Goal: Task Accomplishment & Management: Complete application form

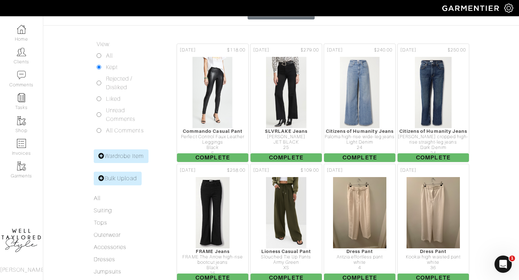
scroll to position [186, 0]
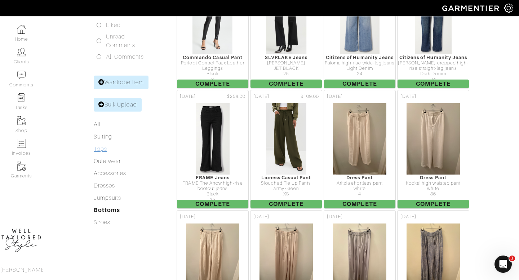
click at [104, 146] on link "Tops" at bounding box center [100, 149] width 13 height 6
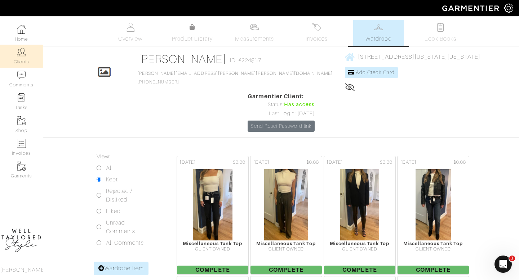
click at [19, 50] on img at bounding box center [21, 52] width 9 height 9
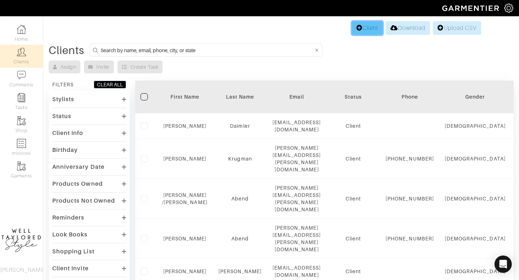
click at [365, 28] on link "Client" at bounding box center [367, 28] width 31 height 14
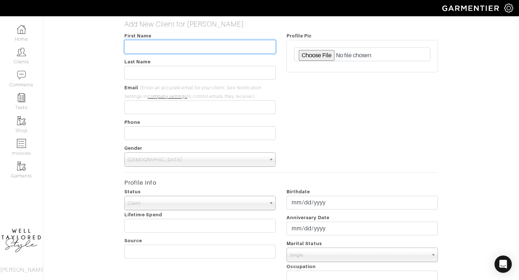
click at [145, 47] on input "text" at bounding box center [199, 47] width 151 height 14
type input "David"
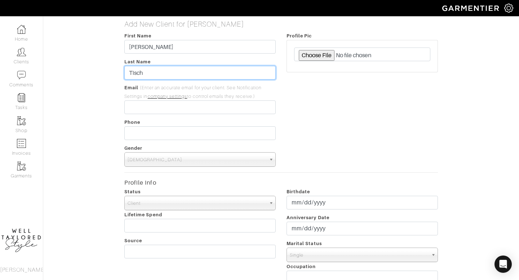
type input "Tisch"
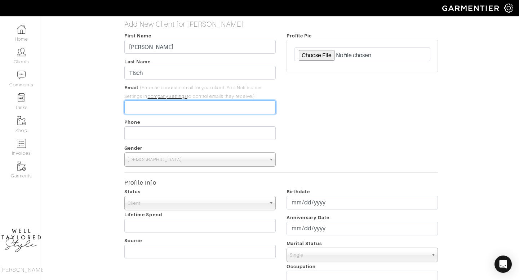
paste input "[PERSON_NAME][EMAIL_ADDRESS][DOMAIN_NAME]"
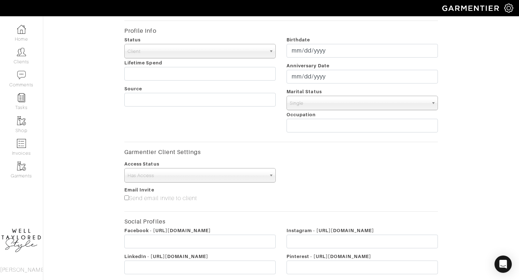
scroll to position [155, 0]
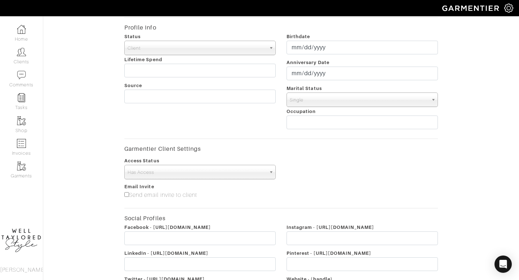
type input "[PERSON_NAME][EMAIL_ADDRESS][DOMAIN_NAME]"
click at [125, 192] on input"] "Send email invite to client" at bounding box center [126, 194] width 5 height 5
checkbox input"] "true"
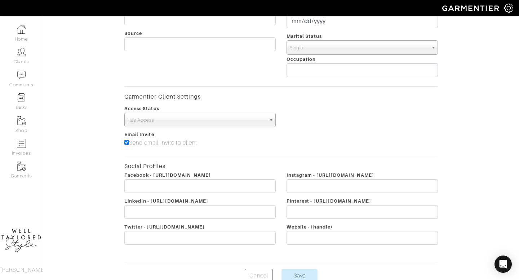
scroll to position [245, 0]
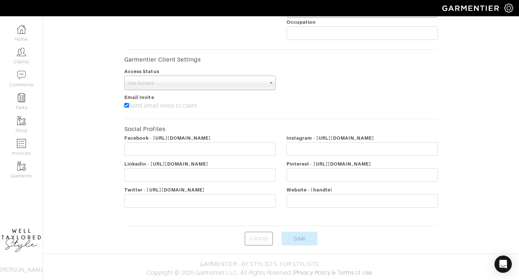
click at [309, 231] on form "First Name David Last Name Tisch Email (Enter an accurate email for your client…" at bounding box center [281, 16] width 314 height 459
click at [305, 236] on input "Save" at bounding box center [300, 239] width 36 height 14
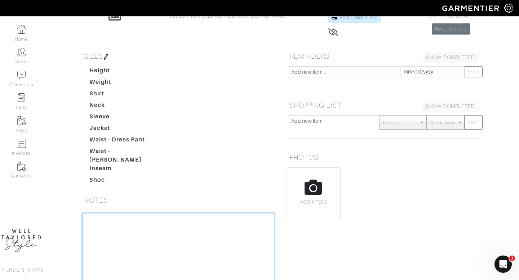
click at [125, 214] on textarea at bounding box center [179, 259] width 192 height 92
paste textarea "Caribbean Night - beach BBQ basically, casual more than fancy Palladium Night -…"
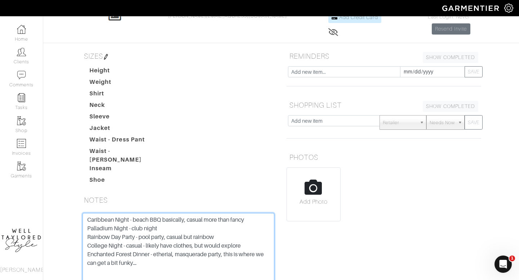
click at [252, 213] on textarea "Caribbean Night - beach BBQ basically, casual more than fancy Palladium Night -…" at bounding box center [179, 259] width 192 height 92
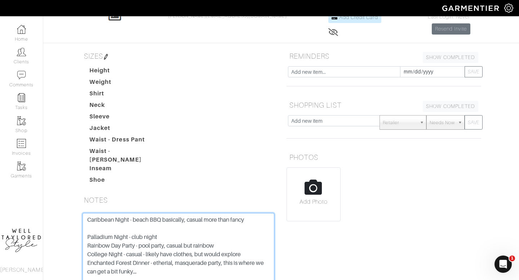
click at [166, 228] on textarea "Caribbean Night - beach BBQ basically, casual more than fancy Palladium Night -…" at bounding box center [179, 259] width 192 height 92
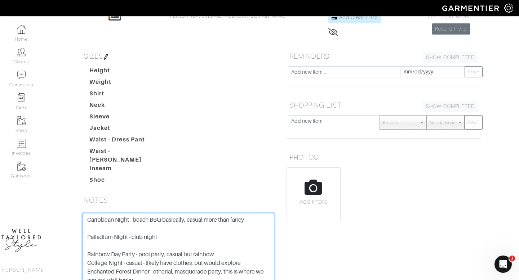
click at [231, 247] on textarea "Caribbean Night - beach BBQ basically, casual more than fancy Palladium Night -…" at bounding box center [179, 259] width 192 height 92
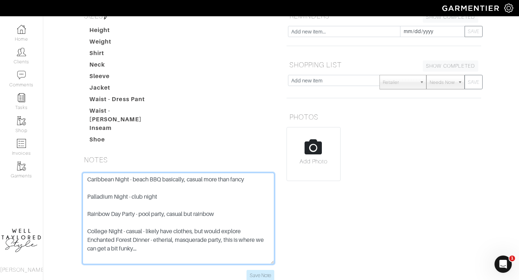
scroll to position [97, 0]
click at [254, 227] on textarea "Caribbean Night - beach BBQ basically, casual more than fancy Palladium Night -…" at bounding box center [179, 219] width 192 height 92
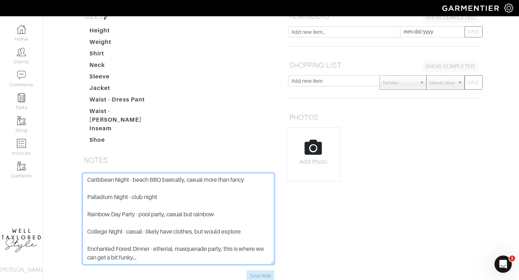
scroll to position [0, 0]
click at [88, 173] on textarea "Caribbean Night - beach BBQ basically, casual more than fancy Palladium Night -…" at bounding box center [179, 219] width 192 height 92
paste textarea "5'11" 210lbs, going down not up Neck size is 16.5 or so for most shirts Jacket …"
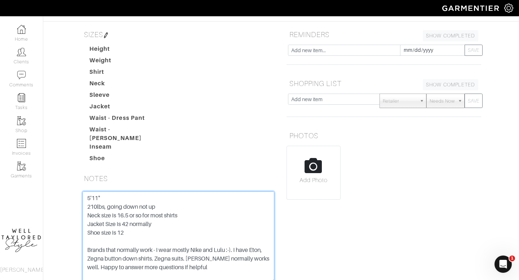
scroll to position [79, 0]
type textarea "5'11" 210lbs, going down not up Neck size is 16.5 or so for most shirts Jacket …"
click at [111, 37] on h5 "SIZES" at bounding box center [178, 34] width 195 height 14
click at [109, 35] on img at bounding box center [106, 35] width 6 height 6
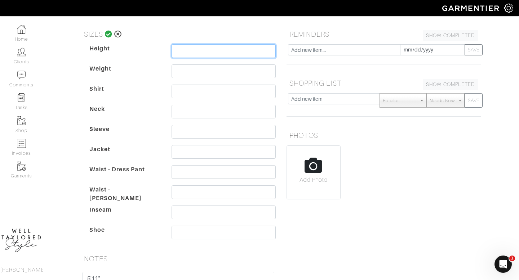
click at [199, 50] on input "text" at bounding box center [224, 51] width 104 height 14
type input "5'11"
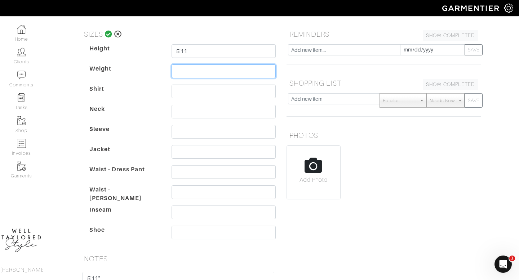
click at [181, 71] on input "text" at bounding box center [224, 72] width 104 height 14
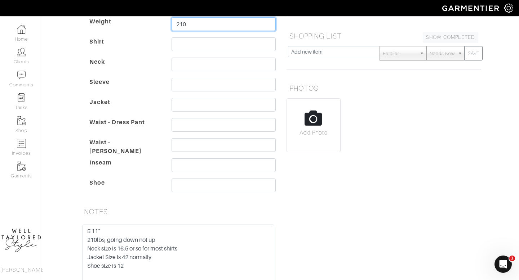
scroll to position [127, 0]
type input "210"
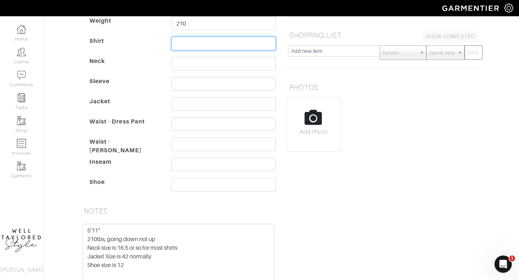
click at [182, 43] on input "text" at bounding box center [224, 44] width 104 height 14
type input "-"
type input "l-xl"
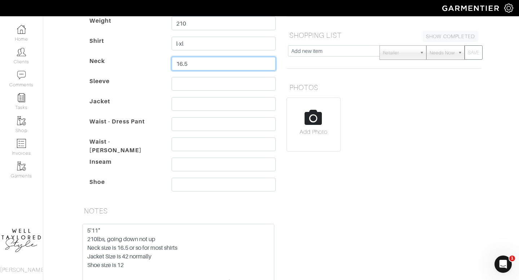
type input "16.5"
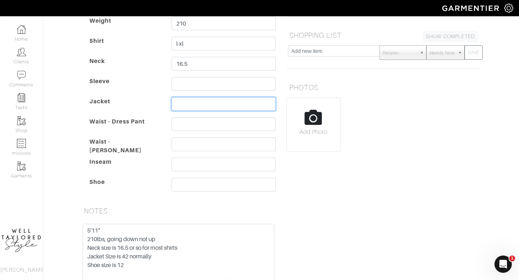
click at [188, 105] on input "text" at bounding box center [224, 104] width 104 height 14
type input "42"
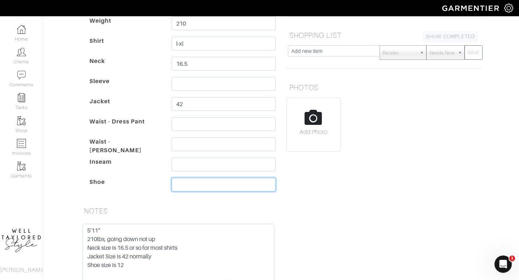
click at [187, 185] on input "text" at bounding box center [224, 185] width 104 height 14
type input "12"
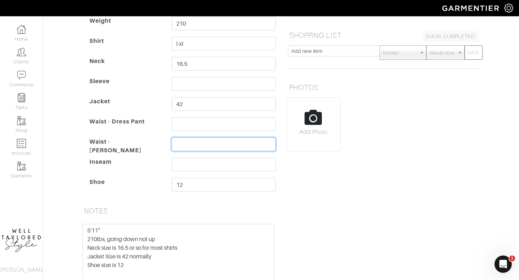
click at [182, 147] on input "text" at bounding box center [224, 145] width 104 height 14
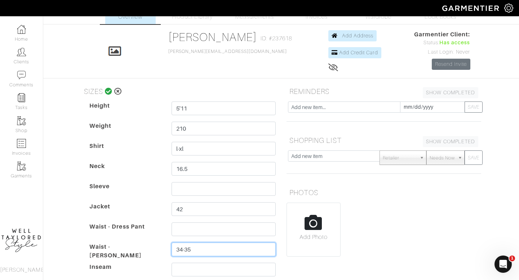
scroll to position [0, 0]
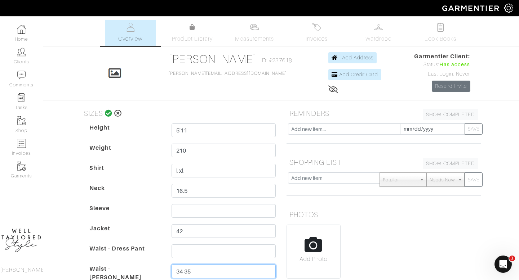
type input "34-35"
click at [108, 112] on icon at bounding box center [109, 113] width 8 height 7
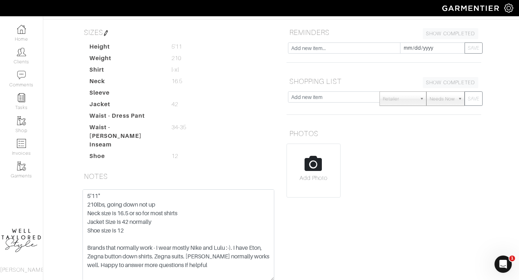
scroll to position [79, 0]
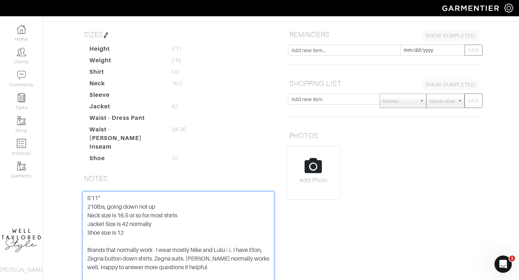
drag, startPoint x: 137, startPoint y: 231, endPoint x: 83, endPoint y: 189, distance: 68.9
click at [83, 192] on textarea "5'11" 210lbs, going down not up Neck size is 16.5 or so for most shirts Jacket …" at bounding box center [179, 238] width 192 height 92
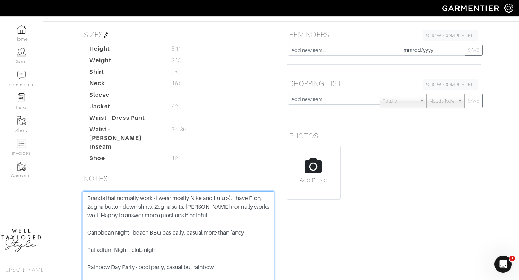
drag, startPoint x: 214, startPoint y: 221, endPoint x: 102, endPoint y: 216, distance: 112.2
click at [102, 216] on textarea "Brands that normally work - I wear mostly Nike and Lulu :-). I have Eton, Zegna…" at bounding box center [179, 238] width 192 height 92
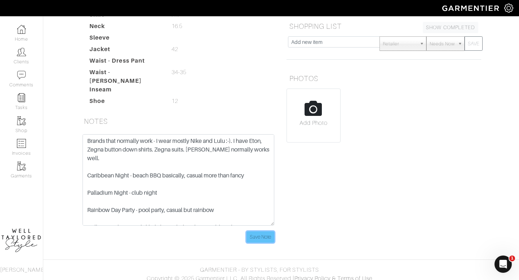
click at [257, 232] on input "Save Note" at bounding box center [261, 237] width 28 height 11
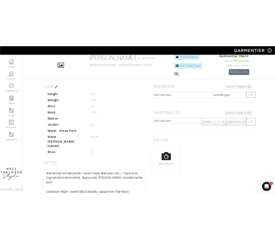
scroll to position [0, 0]
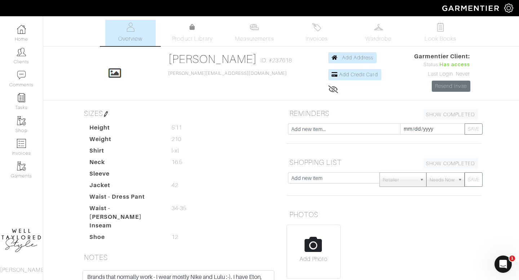
click at [277, 183] on dd "42 42" at bounding box center [223, 185] width 115 height 9
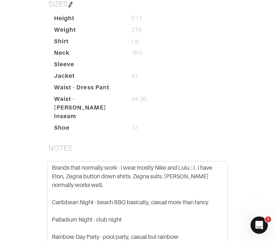
scroll to position [212, 0]
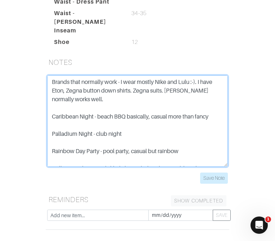
click at [59, 91] on textarea "Brands that normally work - I wear mostly Nike and Lulu :-). I have Eton, Zegna…" at bounding box center [137, 121] width 181 height 92
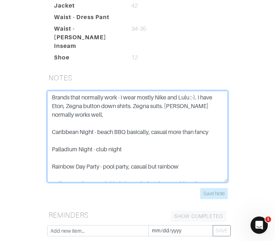
scroll to position [189, 0]
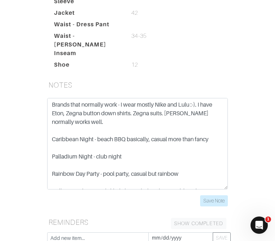
click at [227, 215] on div "Brands that normally work - I wear mostly Nike and Lulu :-). I have Eton, Zegna…" at bounding box center [137, 156] width 195 height 117
click at [222, 207] on input "Save Note" at bounding box center [214, 200] width 28 height 11
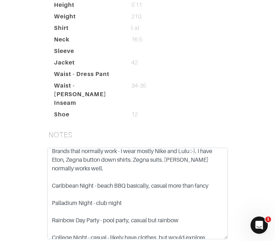
scroll to position [0, 0]
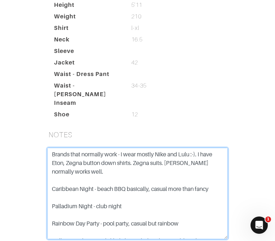
click at [61, 160] on textarea "Brands that normally work - I wear mostly Nike and Lulu :-). I have Eton, Zegna…" at bounding box center [137, 194] width 181 height 92
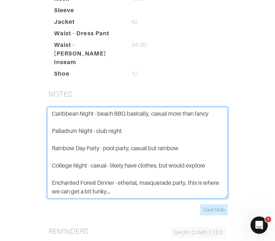
scroll to position [69, 0]
click at [188, 146] on textarea "xl in tees Brands that normally work - I wear mostly Nike and Lulu :-). I have …" at bounding box center [137, 153] width 181 height 92
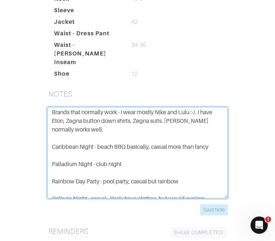
scroll to position [0, 0]
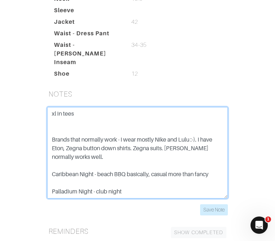
click at [77, 135] on textarea "xl in tees Brands that normally work - I wear mostly Nike and Lulu :-). I have …" at bounding box center [137, 153] width 181 height 92
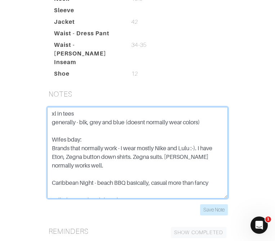
click at [205, 133] on textarea "xl in tees generally - blk, grey and blue (doesnt normally wear colors) Wifes b…" at bounding box center [137, 153] width 181 height 92
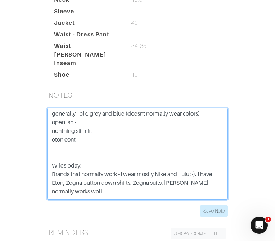
scroll to position [11, 0]
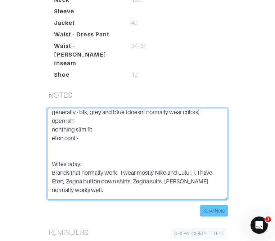
type textarea "xl in tees generally - blk, grey and blue (doesnt normally wear colors) open is…"
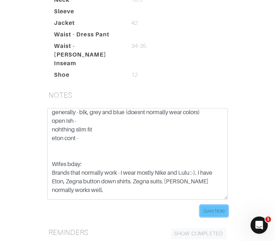
click at [209, 217] on input "Save Note" at bounding box center [214, 210] width 28 height 11
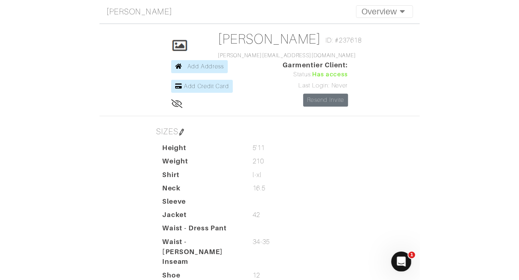
scroll to position [0, 0]
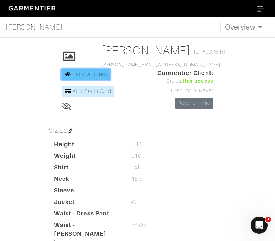
click at [107, 71] on span "Add Address" at bounding box center [91, 74] width 32 height 6
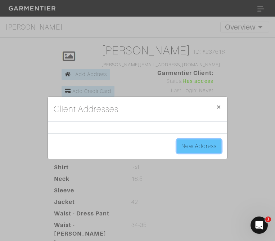
click at [204, 144] on link "New Address" at bounding box center [199, 146] width 45 height 14
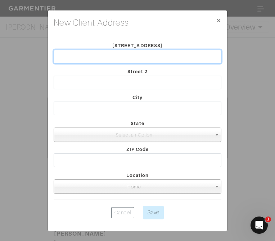
click at [90, 61] on input "text" at bounding box center [138, 57] width 168 height 14
type input "[STREET_ADDRESS]"
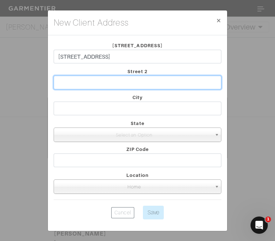
click at [84, 85] on input "text" at bounding box center [138, 83] width 168 height 14
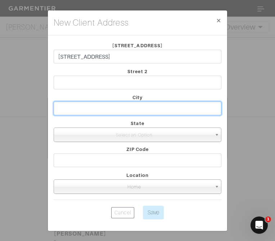
click at [64, 111] on input "text" at bounding box center [138, 109] width 168 height 14
type input "[US_STATE]"
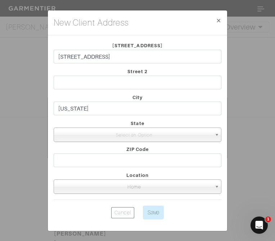
click at [84, 118] on div "City [US_STATE]" at bounding box center [137, 106] width 179 height 26
click at [90, 134] on span "Select an Option" at bounding box center [134, 135] width 155 height 14
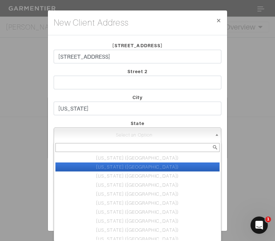
click at [119, 168] on li "[US_STATE] ([GEOGRAPHIC_DATA])" at bounding box center [138, 167] width 164 height 9
select select "2"
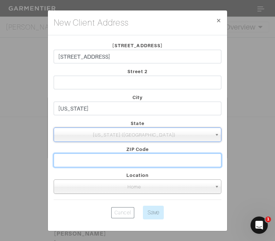
click at [119, 165] on input "text" at bounding box center [138, 161] width 168 height 14
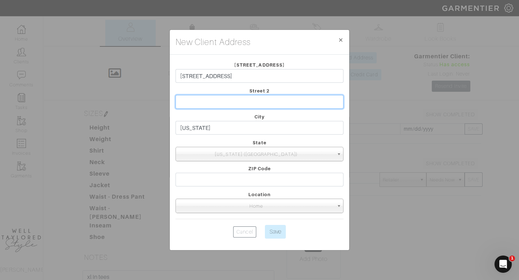
click at [230, 101] on input "text" at bounding box center [260, 102] width 168 height 14
type input "10N"
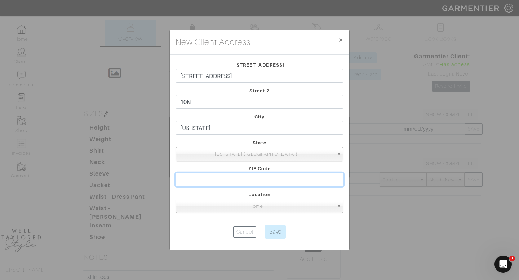
click at [218, 180] on input "text" at bounding box center [260, 180] width 168 height 14
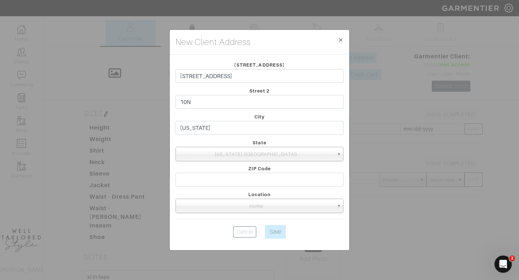
click at [235, 68] on div "Street [STREET_ADDRESS]" at bounding box center [259, 74] width 179 height 26
drag, startPoint x: 232, startPoint y: 75, endPoint x: 167, endPoint y: 74, distance: 65.2
click at [167, 74] on div "New Client Address × Close [GEOGRAPHIC_DATA][STREET_ADDRESS] Street 2 10N City …" at bounding box center [259, 140] width 519 height 280
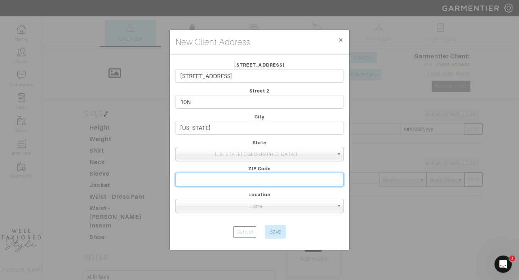
click at [202, 186] on input "text" at bounding box center [260, 180] width 168 height 14
type input "10013"
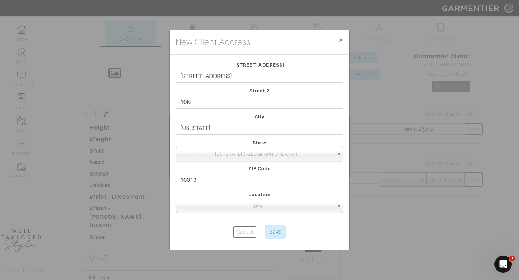
click at [238, 164] on form "Street [STREET_ADDRESS] Street 2 10N City [US_STATE] State [US_STATE] ([GEOGRAP…" at bounding box center [260, 151] width 168 height 181
click at [283, 231] on input "Save" at bounding box center [275, 232] width 21 height 14
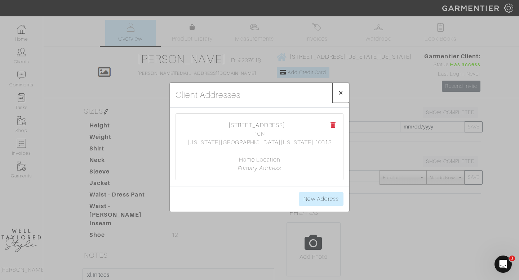
click at [341, 96] on span "×" at bounding box center [340, 93] width 5 height 10
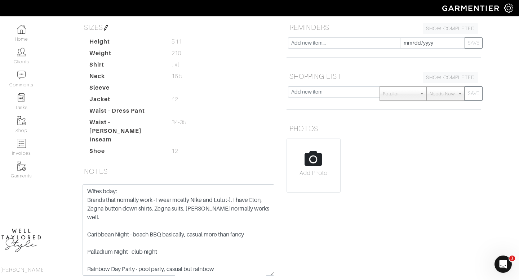
scroll to position [134, 0]
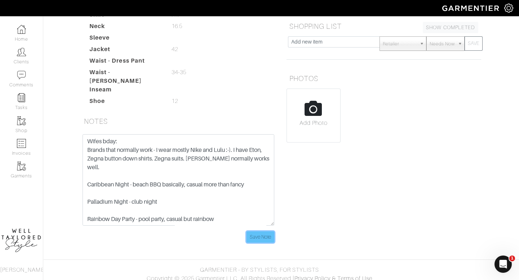
click at [267, 234] on input "Save Note" at bounding box center [261, 237] width 28 height 11
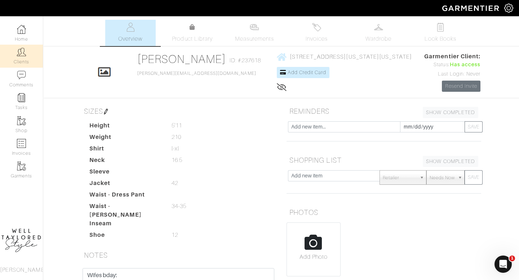
click at [26, 55] on img at bounding box center [21, 52] width 9 height 9
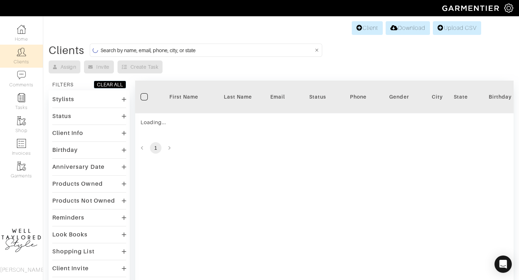
click at [179, 50] on input at bounding box center [207, 50] width 213 height 9
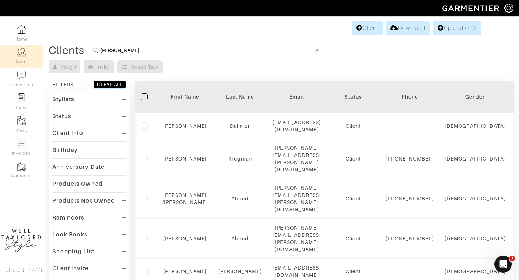
type input "[PERSON_NAME]"
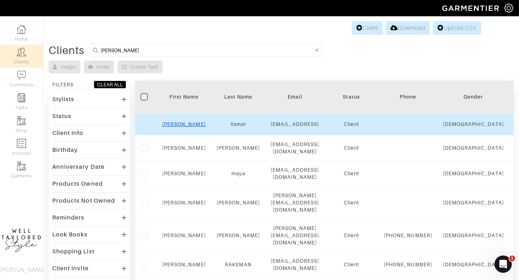
click at [182, 127] on link "[PERSON_NAME]" at bounding box center [184, 124] width 44 height 6
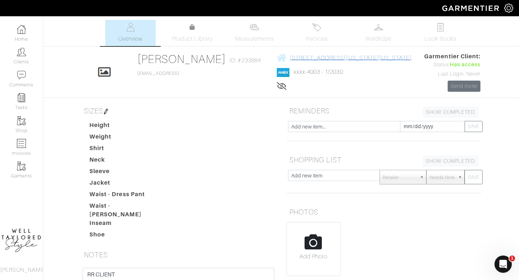
click at [306, 54] on span "393 west end avenue - 1b new york, New York - 10024" at bounding box center [351, 57] width 123 height 6
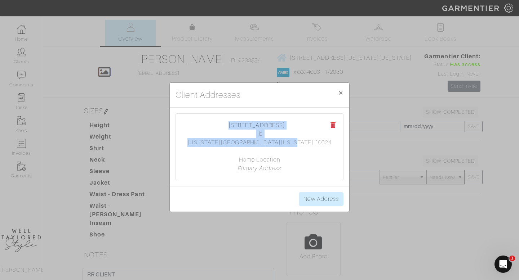
drag, startPoint x: 298, startPoint y: 141, endPoint x: 213, endPoint y: 127, distance: 86.3
click at [213, 127] on center "393 west end avenue 1b new york, New York 10024 Home Location Primary Address" at bounding box center [259, 147] width 153 height 52
copy center "393 west end avenue 1b new york, New York 10024"
